Goal: Transaction & Acquisition: Book appointment/travel/reservation

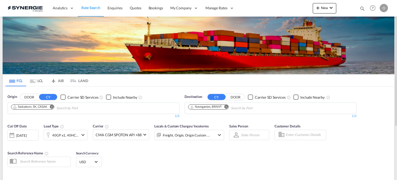
click at [360, 8] on md-icon "icon-magnify" at bounding box center [363, 9] width 6 height 6
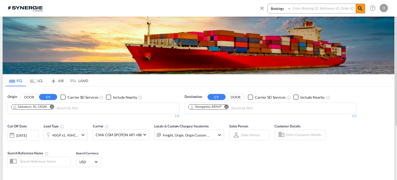
click at [282, 8] on select "Bookings Quotes Enquiries" at bounding box center [280, 8] width 25 height 9
select select "Quotes"
click at [268, 4] on select "Bookings Quotes Enquiries" at bounding box center [280, 8] width 25 height 9
click at [307, 8] on input at bounding box center [323, 8] width 64 height 9
paste input "SYC000014872-A"
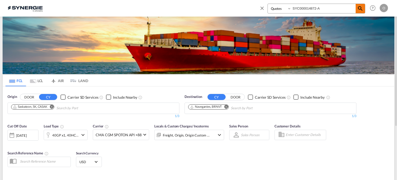
type input "SYC000014872-A"
click at [363, 8] on md-icon "icon-magnify" at bounding box center [360, 8] width 6 height 6
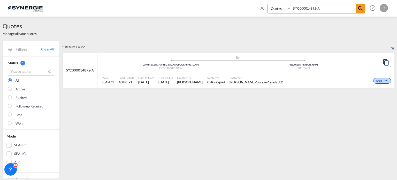
click at [203, 79] on span "Created By" at bounding box center [190, 78] width 26 height 4
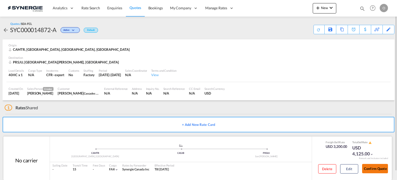
click at [377, 171] on button "Confirm Quote" at bounding box center [375, 168] width 26 height 9
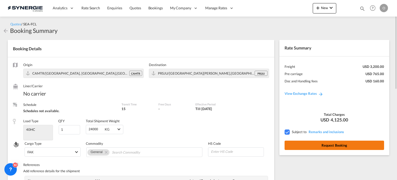
click at [328, 146] on button "Request Booking" at bounding box center [335, 144] width 100 height 9
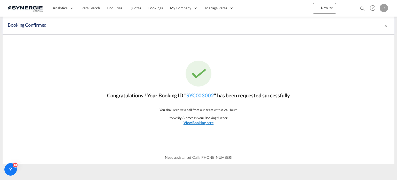
click at [204, 122] on u "View Booking here" at bounding box center [199, 122] width 30 height 4
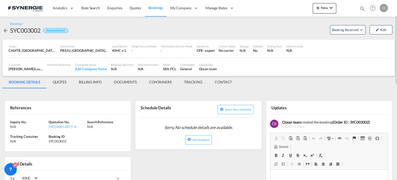
click at [58, 82] on md-tab-item "QUOTES" at bounding box center [60, 82] width 26 height 12
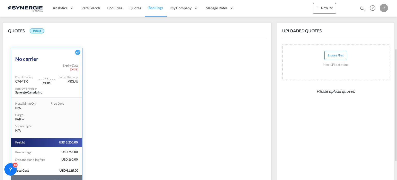
scroll to position [106, 0]
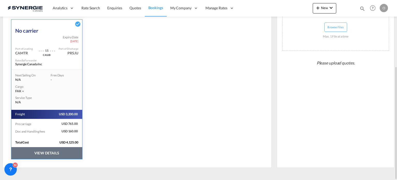
click at [61, 152] on button "VIEW DETAILS" at bounding box center [46, 153] width 71 height 12
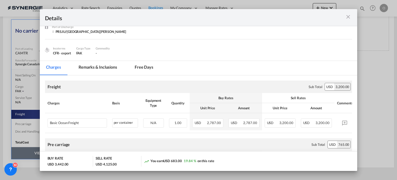
scroll to position [52, 0]
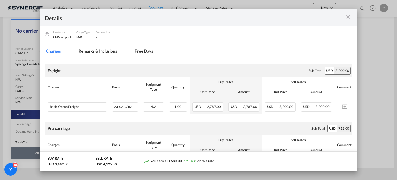
click at [94, 50] on md-tab-item "Remarks & Inclusions" at bounding box center [97, 52] width 51 height 14
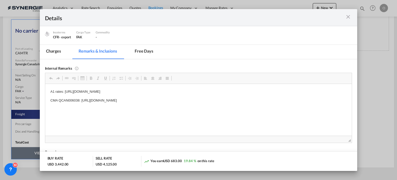
drag, startPoint x: 201, startPoint y: 91, endPoint x: 127, endPoint y: 92, distance: 73.9
drag, startPoint x: 202, startPoint y: 91, endPoint x: 64, endPoint y: 89, distance: 138.3
click at [64, 89] on p "A1 rates: https://app.frontapp.com/open/cnv_q2xs26n?key=HZyCbZMk9AfN65bCIJx6pBO…" at bounding box center [198, 91] width 297 height 5
copy p "https://app.frontapp.com/open/cnv_q2xs26n?key=HZyCbZMk9AfN65bCIJx6pBOABRjr4wFh"
click at [50, 50] on md-tab-item "Charges" at bounding box center [53, 52] width 27 height 14
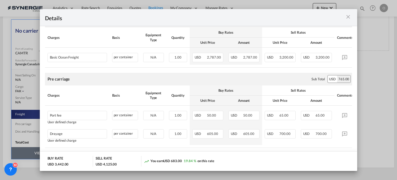
scroll to position [99, 0]
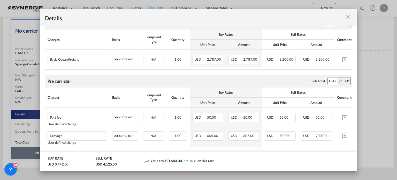
click at [346, 15] on md-icon "icon-close m-3 fg-AAA8AD cursor" at bounding box center [348, 17] width 6 height 6
